Goal: Information Seeking & Learning: Find specific fact

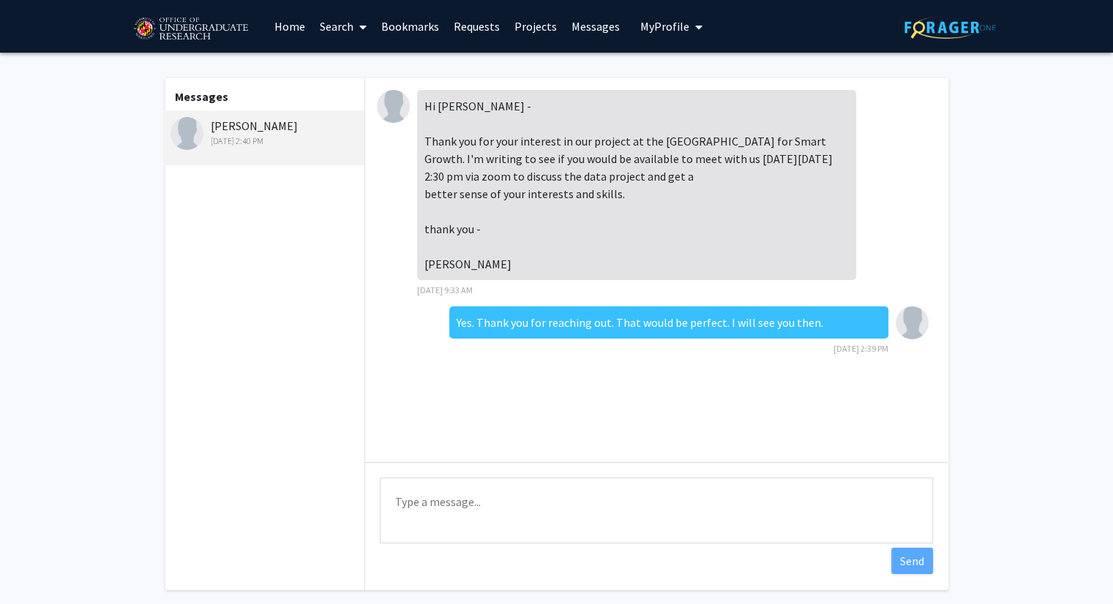
click at [241, 132] on div "[PERSON_NAME] [DATE] 2:40 PM" at bounding box center [265, 132] width 191 height 31
click at [527, 19] on link "Projects" at bounding box center [535, 26] width 57 height 51
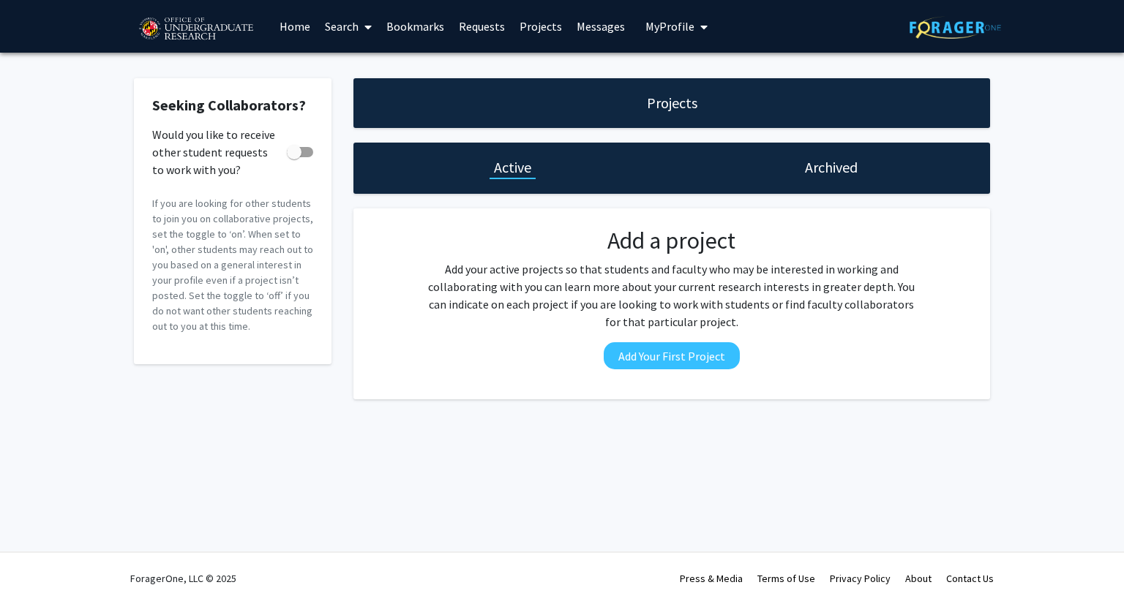
click at [303, 24] on link "Home" at bounding box center [294, 26] width 45 height 51
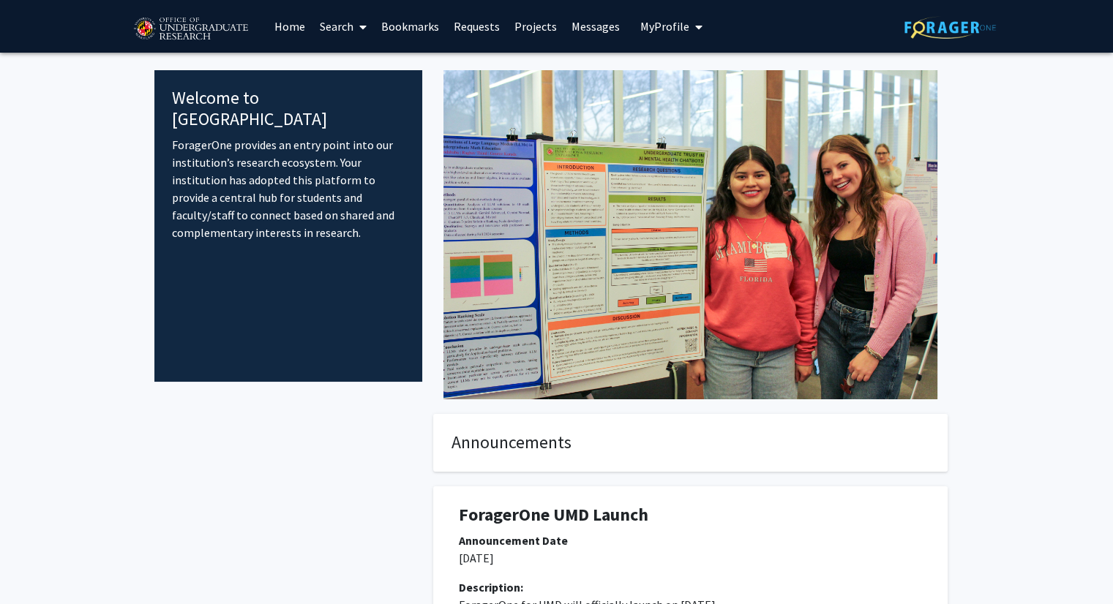
click at [351, 25] on link "Search" at bounding box center [342, 26] width 61 height 51
click at [347, 60] on span "Faculty/Staff" at bounding box center [366, 67] width 108 height 29
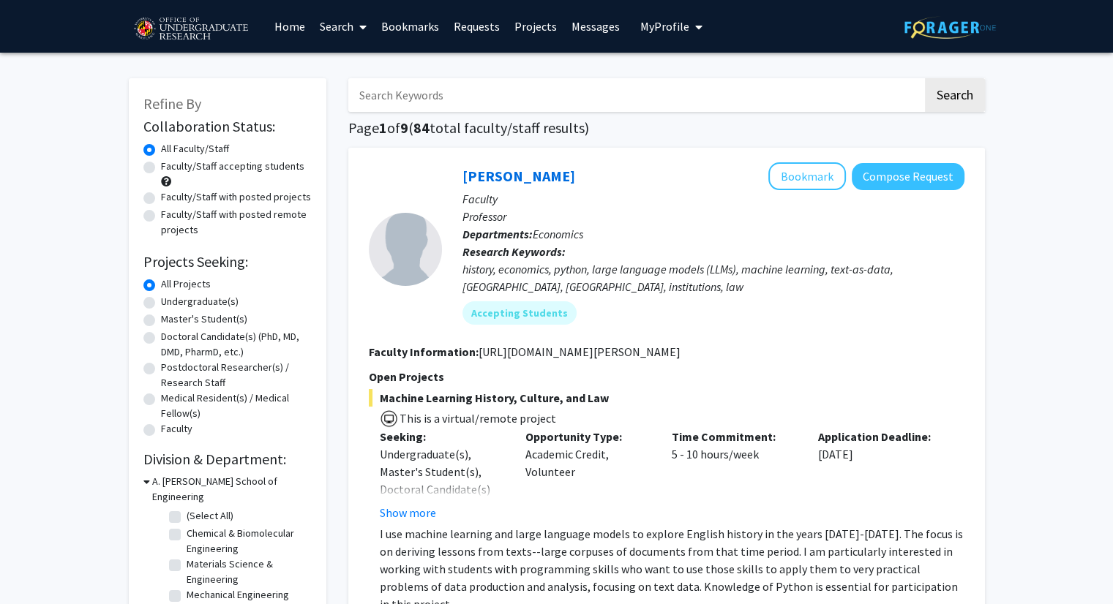
click at [403, 89] on input "Search Keywords" at bounding box center [635, 95] width 574 height 34
type input "[PERSON_NAME]"
click at [925, 78] on button "Search" at bounding box center [955, 95] width 60 height 34
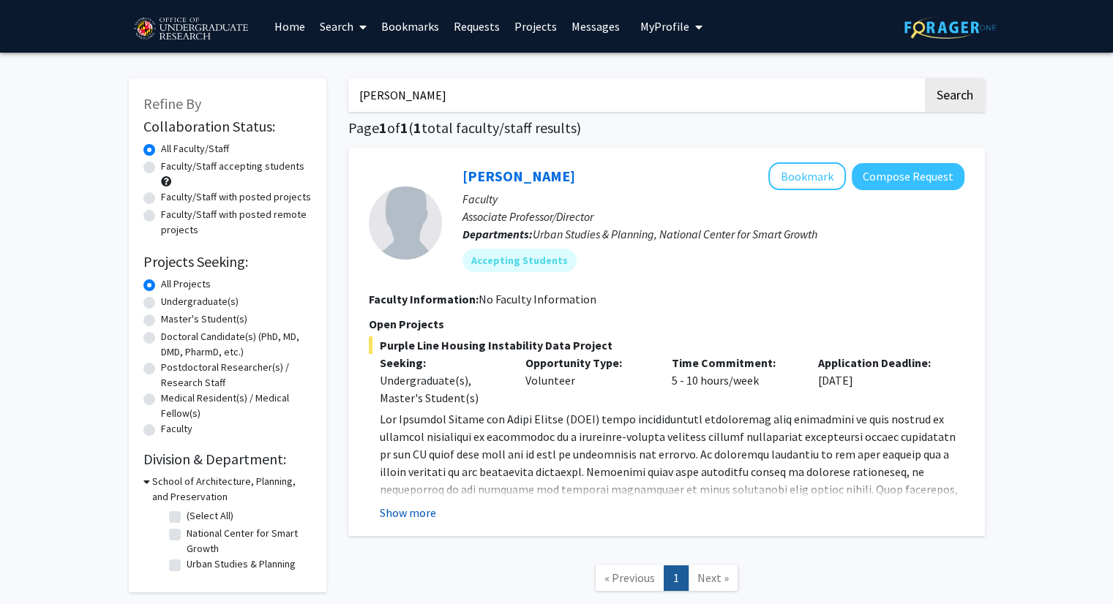
click at [401, 516] on button "Show more" at bounding box center [408, 513] width 56 height 18
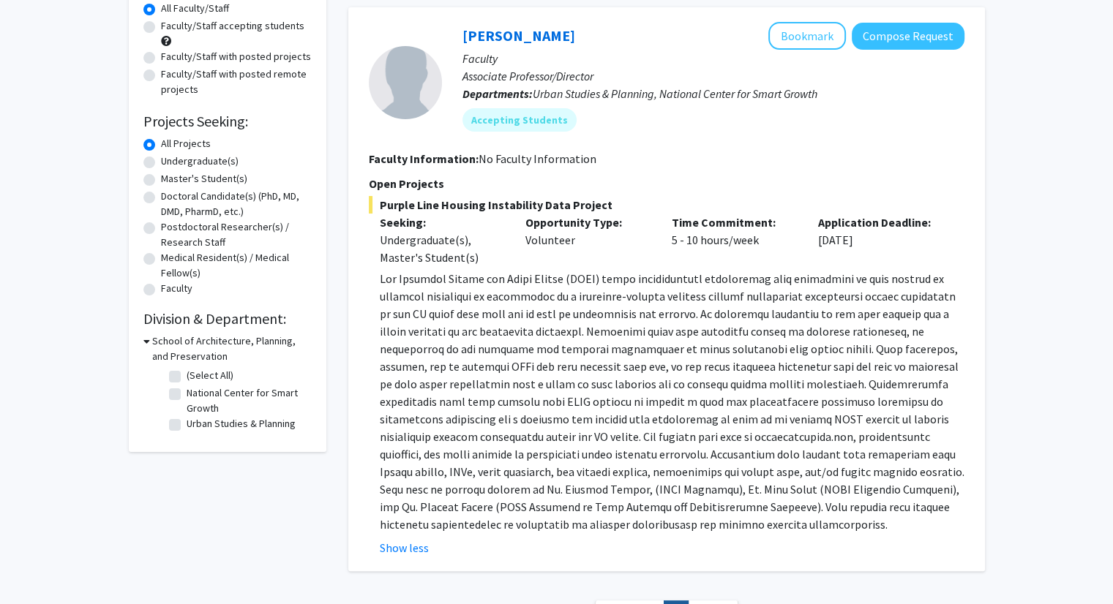
scroll to position [140, 0]
click at [413, 122] on div at bounding box center [405, 82] width 73 height 121
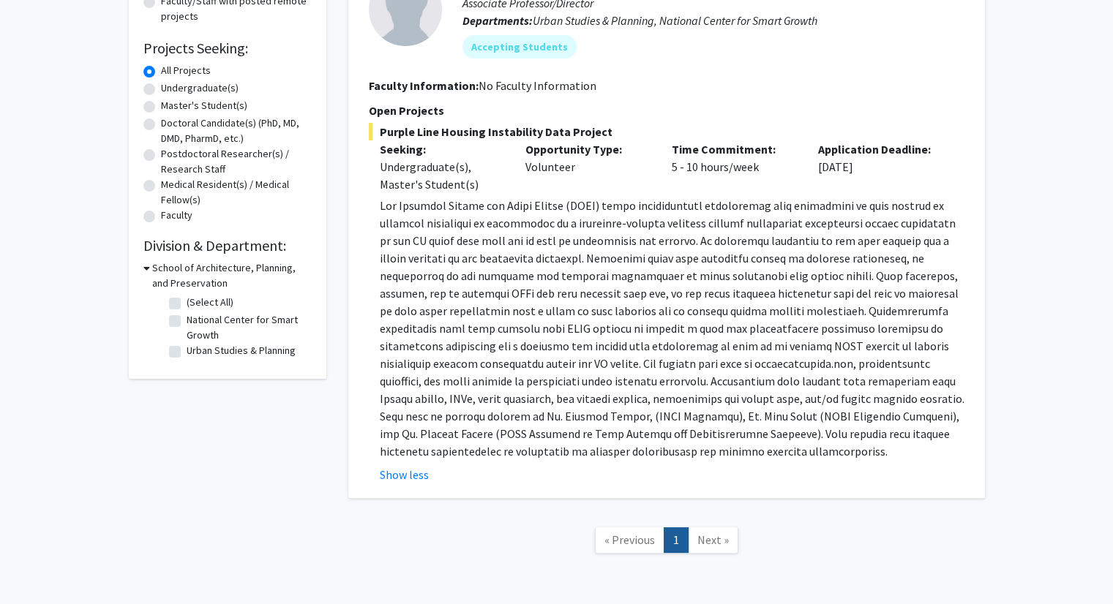
scroll to position [208, 0]
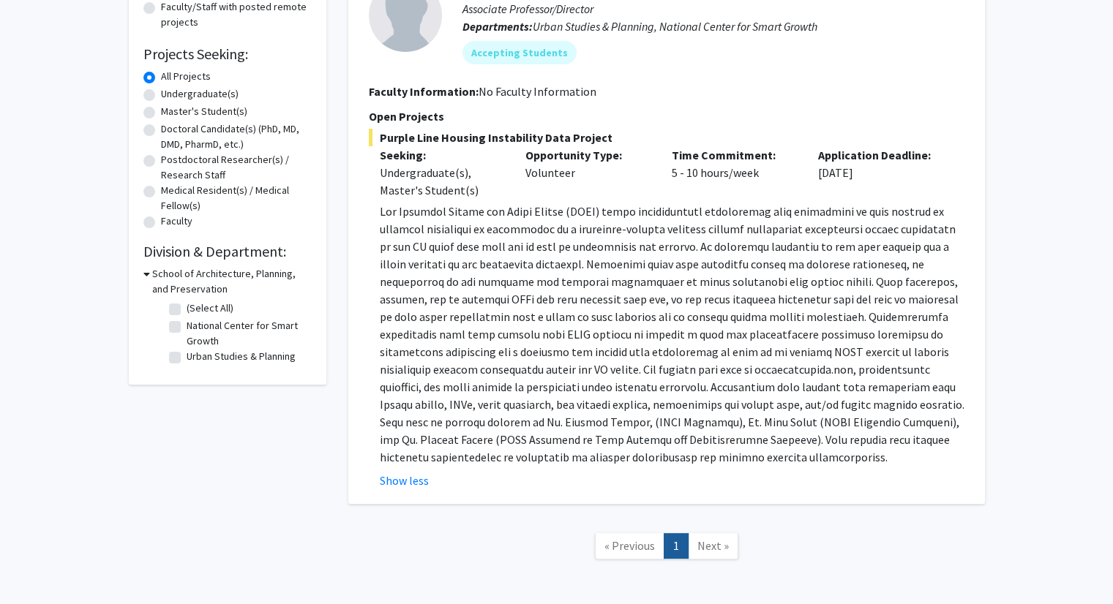
drag, startPoint x: 544, startPoint y: 448, endPoint x: 396, endPoint y: 182, distance: 304.2
click at [396, 182] on div "Purple Line Housing Instability Data Project Seeking: Undergraduate(s), Master'…" at bounding box center [666, 309] width 595 height 361
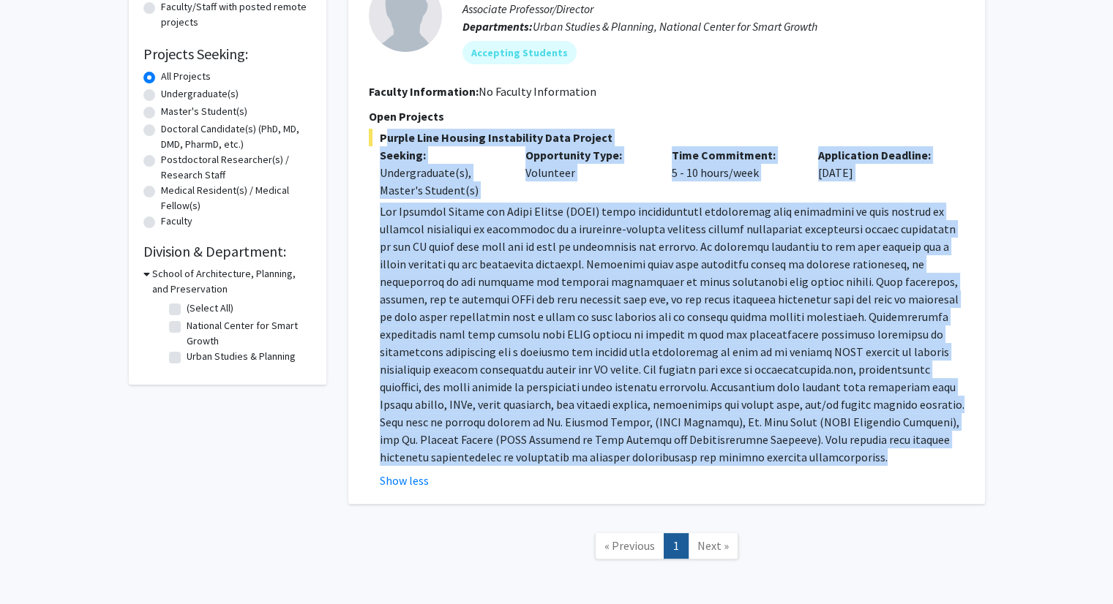
drag, startPoint x: 542, startPoint y: 456, endPoint x: 379, endPoint y: 132, distance: 362.1
click at [379, 132] on div "Purple Line Housing Instability Data Project Seeking: Undergraduate(s), Master'…" at bounding box center [666, 309] width 595 height 361
copy div "Purple Line Housing Instability Data Project Seeking: Undergraduate(s), Master'…"
click at [437, 203] on p at bounding box center [672, 334] width 584 height 263
